Goal: Find specific page/section: Find specific page/section

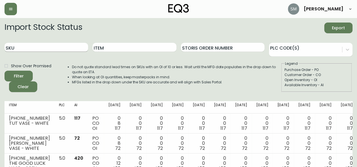
click at [49, 48] on input "SKU" at bounding box center [46, 47] width 83 height 9
click at [5, 71] on button "Filter" at bounding box center [19, 76] width 28 height 11
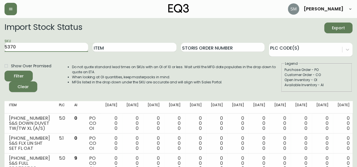
click at [21, 47] on input "5370" at bounding box center [46, 47] width 83 height 9
type input "5"
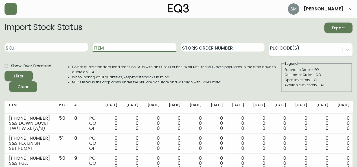
click at [111, 47] on input "Item" at bounding box center [133, 47] width 83 height 9
type input "S&S"
click at [54, 45] on input "SKU" at bounding box center [46, 47] width 83 height 9
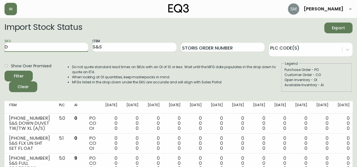
type input "D"
click at [5, 71] on button "Filter" at bounding box center [19, 76] width 28 height 11
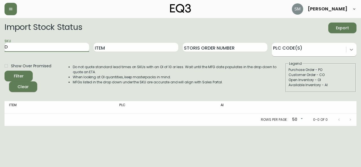
click at [352, 50] on div at bounding box center [351, 50] width 10 height 10
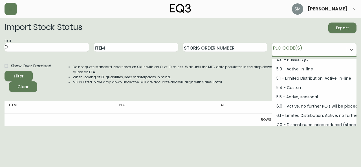
scroll to position [71, 0]
